Goal: Information Seeking & Learning: Learn about a topic

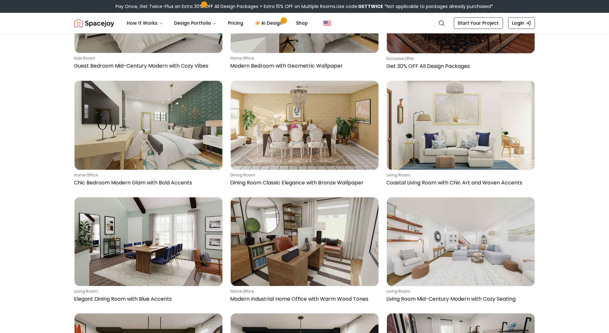
scroll to position [1402, 0]
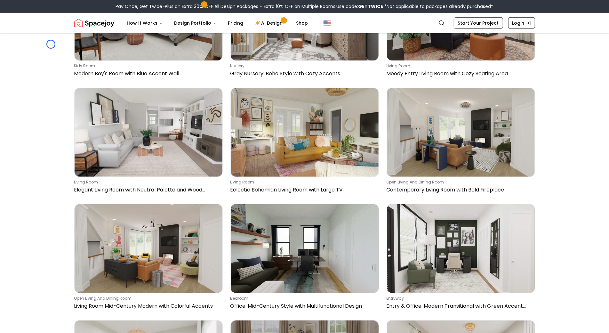
scroll to position [2060, 0]
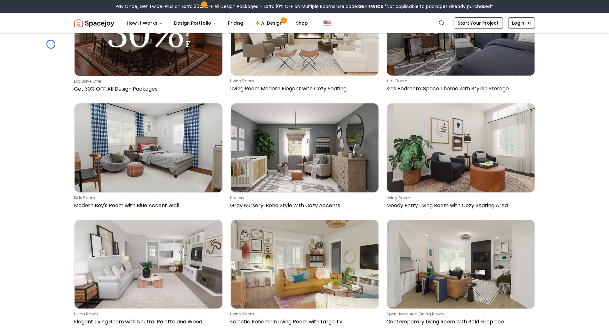
scroll to position [1916, 0]
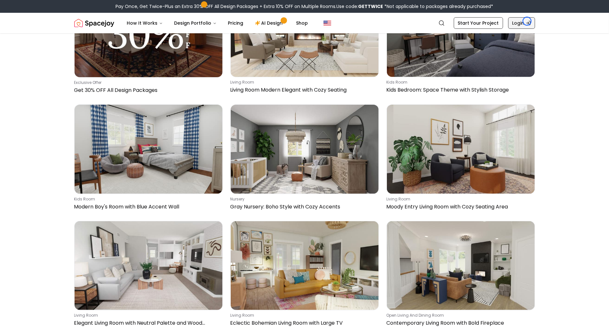
click at [527, 21] on icon "Global" at bounding box center [528, 22] width 5 height 5
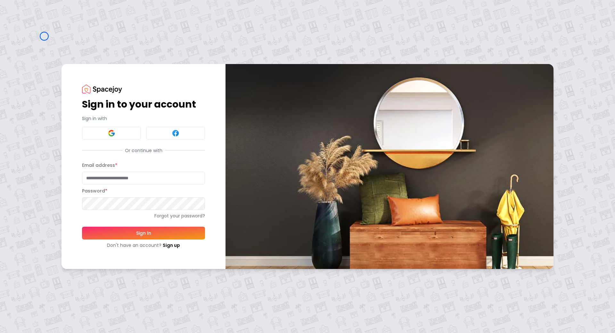
click at [44, 36] on div "Sign in to your account Sign in with Or continue with Email address * Password …" at bounding box center [307, 166] width 615 height 333
click at [53, 61] on div "Sign in to your account Sign in with Or continue with Email address * Password …" at bounding box center [307, 166] width 615 height 333
click at [173, 248] on link "Sign up" at bounding box center [171, 245] width 17 height 6
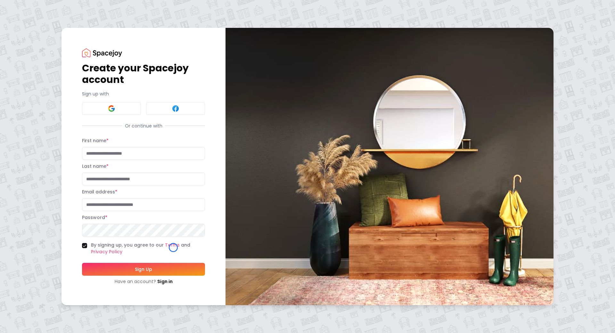
click at [51, 46] on div "Create your Spacejoy account Sign up with Or continue with First name * Last na…" at bounding box center [307, 166] width 615 height 333
click at [50, 40] on div "Create your Spacejoy account Sign up with Or continue with First name * Last na…" at bounding box center [307, 166] width 615 height 333
click at [172, 282] on link "Sign in" at bounding box center [164, 281] width 15 height 6
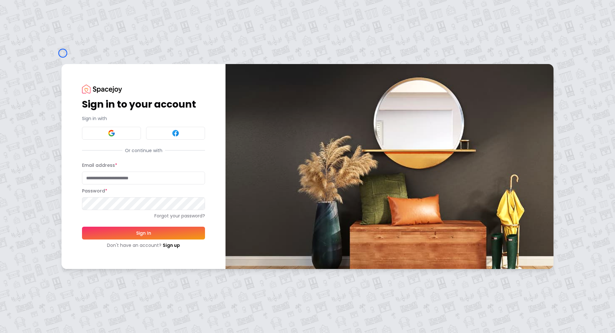
click at [63, 53] on div "Sign in to your account Sign in with Or continue with Email address * Password …" at bounding box center [307, 166] width 615 height 333
click at [50, 43] on div "Sign in to your account Sign in with Or continue with Email address * Password …" at bounding box center [307, 166] width 615 height 333
click at [165, 242] on link "Sign up" at bounding box center [171, 245] width 17 height 6
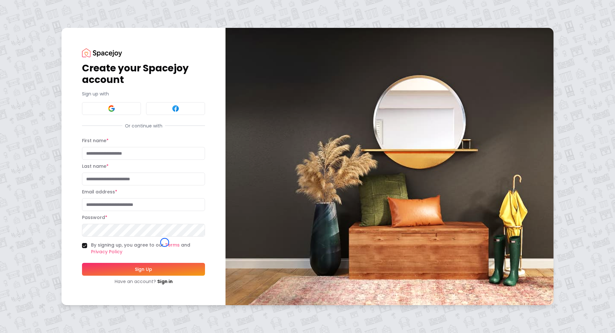
click at [40, 54] on div "Create your Spacejoy account Sign up with Or continue with First name * Last na…" at bounding box center [307, 166] width 615 height 333
click at [44, 53] on div "Create your Spacejoy account Sign up with Or continue with First name * Last na…" at bounding box center [307, 166] width 615 height 333
click at [101, 54] on img at bounding box center [102, 52] width 40 height 9
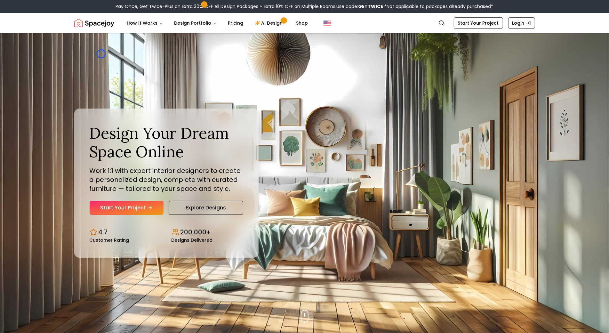
click at [101, 54] on div "Design Your Dream Space Online Work 1:1 with expert interior designers to creat…" at bounding box center [305, 183] width 492 height 300
click at [32, 48] on img "Hero section" at bounding box center [304, 183] width 609 height 300
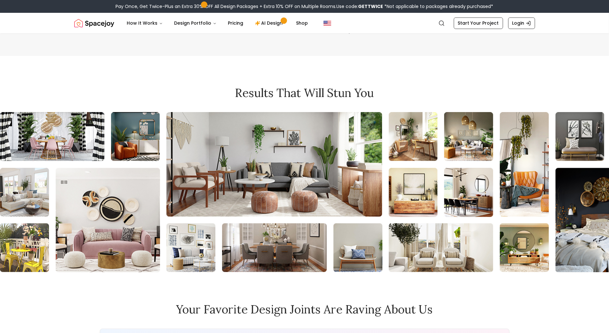
scroll to position [2805, 0]
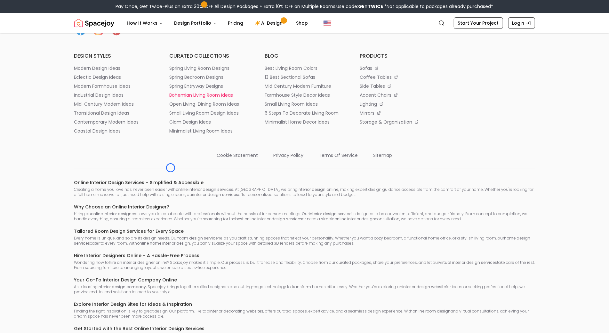
click at [171, 98] on p "bohemian living room ideas" at bounding box center [201, 95] width 64 height 6
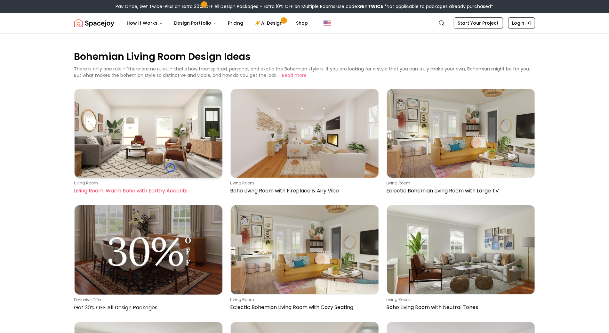
click at [171, 168] on img at bounding box center [149, 133] width 148 height 89
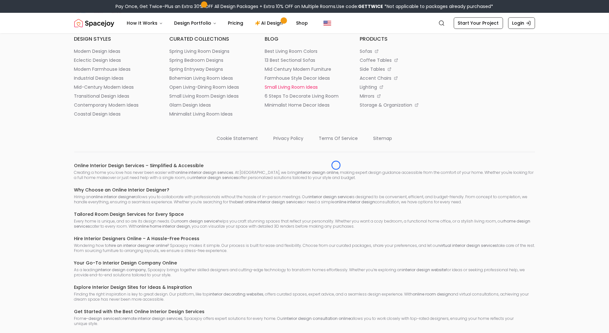
click at [336, 90] on li "small living room ideas" at bounding box center [305, 87] width 80 height 6
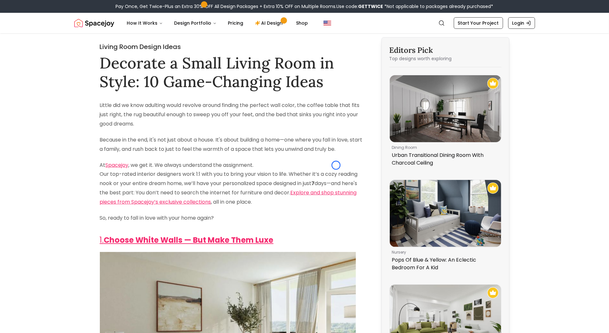
click at [336, 165] on p "At Spacejoy , we get it. We always understand the assignment. Our top-rated int…" at bounding box center [232, 184] width 265 height 46
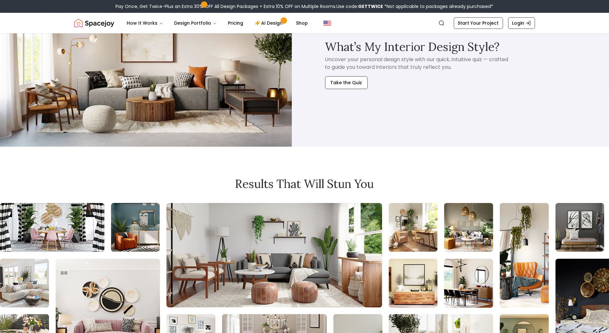
scroll to position [3373, 0]
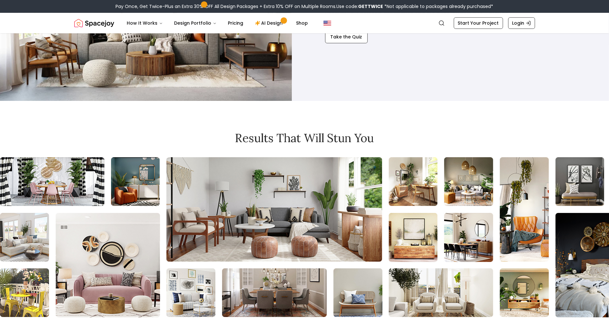
click at [50, 48] on img at bounding box center [146, 19] width 292 height 164
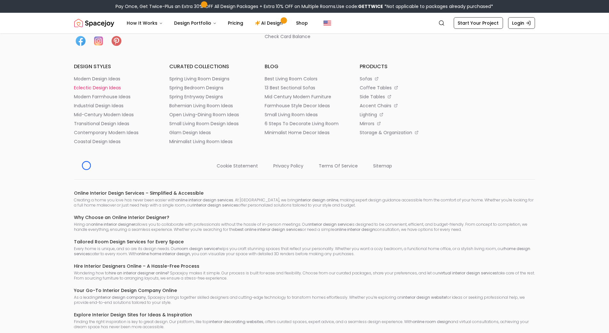
click at [86, 91] on p "eclectic design ideas" at bounding box center [97, 88] width 47 height 6
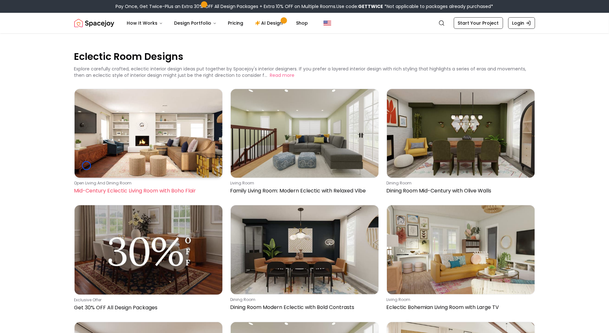
click at [86, 166] on img at bounding box center [149, 133] width 148 height 89
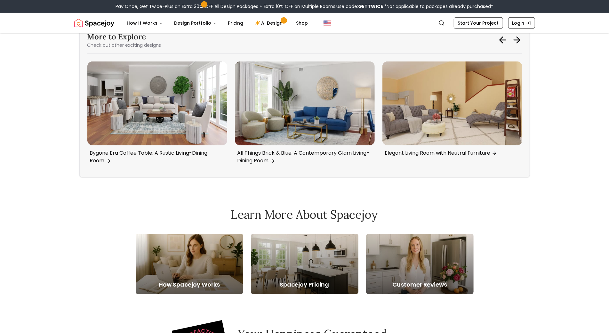
scroll to position [2116, 0]
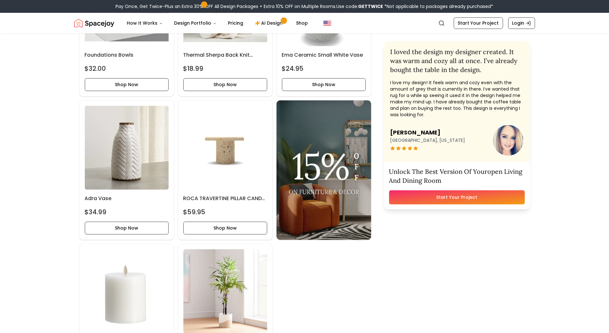
scroll to position [3088, 0]
